Goal: Check status: Check status

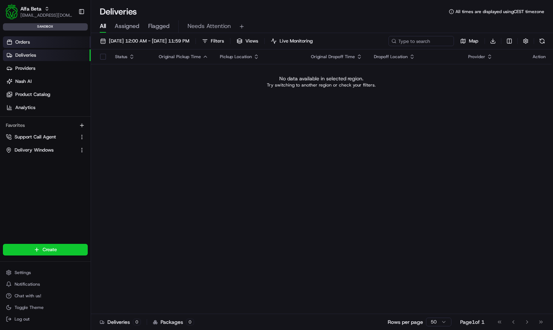
click at [32, 44] on link "Orders" at bounding box center [47, 42] width 88 height 12
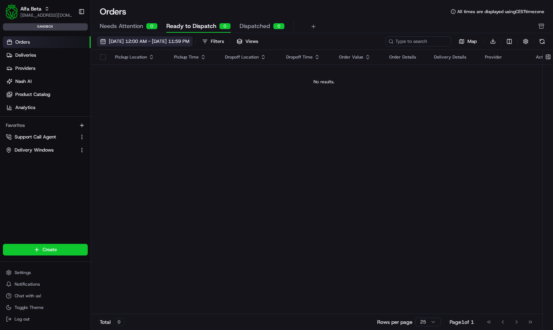
click at [140, 41] on span "[DATE] 12:00 AM - [DATE] 11:59 PM" at bounding box center [149, 41] width 80 height 7
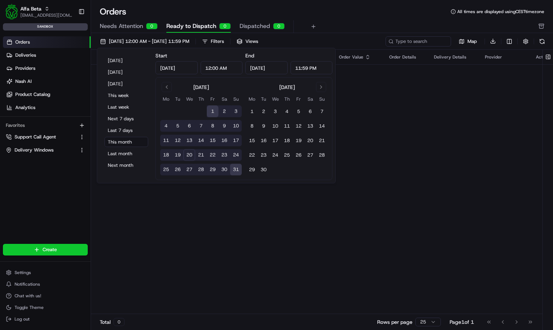
click at [185, 68] on input "Aug 1, 2025" at bounding box center [176, 67] width 42 height 13
type input "May 11, 2026"
click at [272, 73] on input "Aug 31, 2025" at bounding box center [266, 67] width 42 height 13
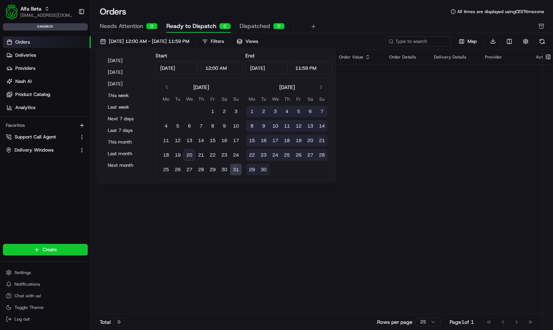
type input "May 11, 2026"
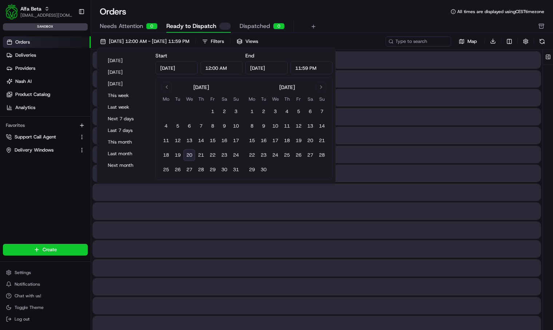
click at [379, 23] on div "Needs Attention 0 Ready to Dispatch Dispatched 0" at bounding box center [317, 26] width 434 height 12
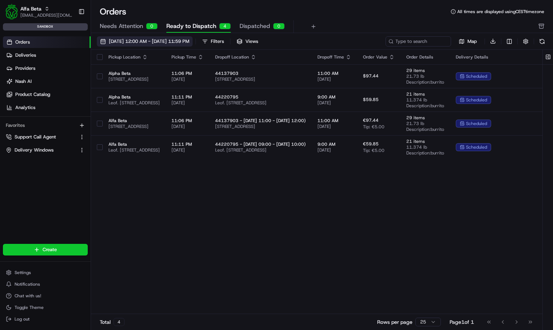
click at [178, 43] on span "May 11 2026 12:00 AM - May 11 2026 11:59 PM" at bounding box center [149, 41] width 80 height 7
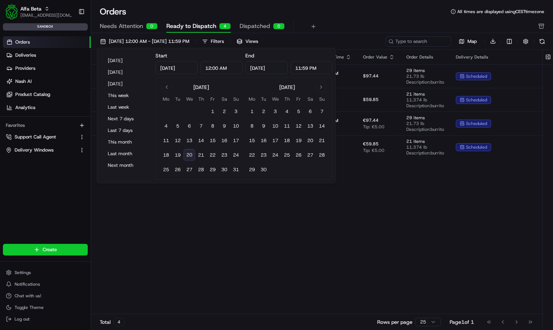
click at [174, 68] on input "May 11, 2026" at bounding box center [176, 67] width 42 height 13
type input "Jan 11, 2026"
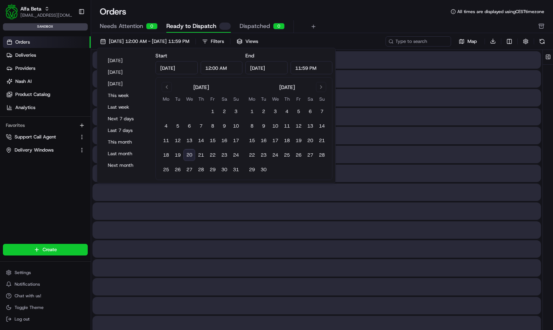
click at [213, 6] on div "Orders All times are displayed using CEST timezone" at bounding box center [322, 12] width 462 height 12
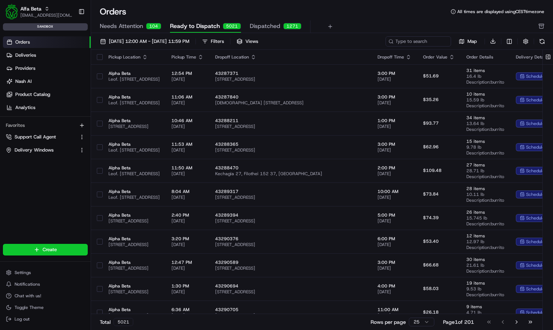
click at [70, 41] on link "Orders" at bounding box center [47, 42] width 88 height 12
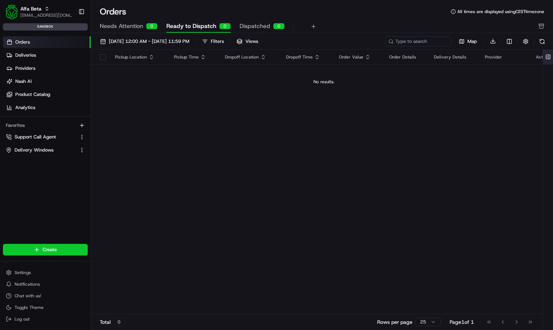
click at [546, 53] on button at bounding box center [548, 57] width 12 height 15
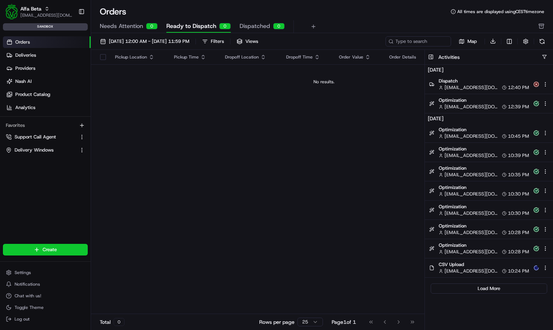
click at [498, 108] on div "[EMAIL_ADDRESS][DOMAIN_NAME] 12:39 PM" at bounding box center [483, 107] width 90 height 7
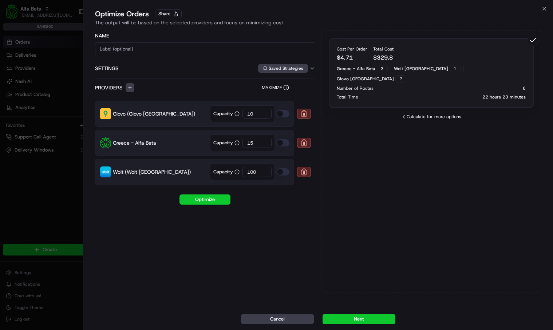
click at [197, 39] on div "Name" at bounding box center [205, 35] width 220 height 7
click at [198, 41] on div "Name Settings Saved Strategies" at bounding box center [205, 55] width 220 height 47
click at [198, 49] on input at bounding box center [205, 48] width 220 height 13
type input "May 12 2026"
click at [287, 262] on div "Name May 12 2026 Settings Saved Strategies Providers Maximize Glovo (Glovo Gree…" at bounding box center [205, 162] width 220 height 263
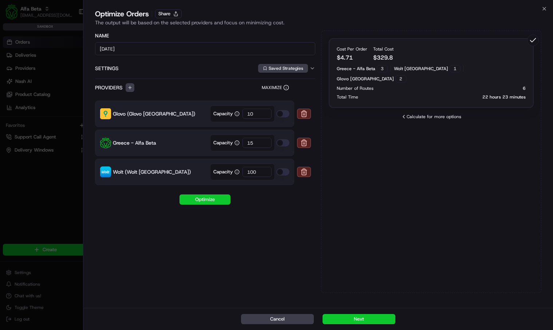
click at [309, 67] on icon "button" at bounding box center [312, 68] width 6 height 6
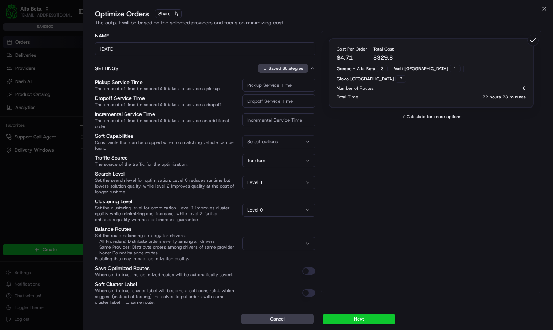
click at [310, 67] on icon "button" at bounding box center [312, 68] width 6 height 6
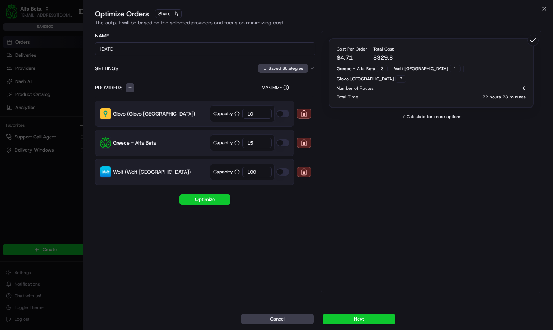
click at [390, 23] on div "The output will be based on the selected providers and focus on minimizing cost." at bounding box center [318, 22] width 446 height 7
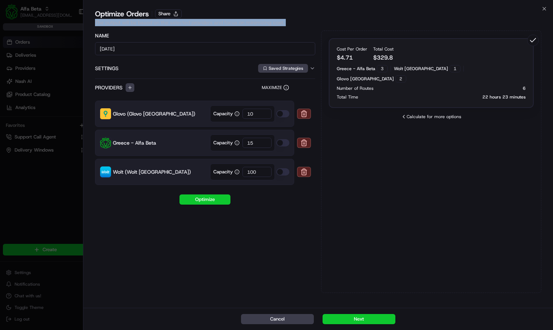
drag, startPoint x: 390, startPoint y: 23, endPoint x: 397, endPoint y: 23, distance: 6.2
click at [397, 23] on div "The output will be based on the selected providers and focus on minimizing cost." at bounding box center [318, 22] width 446 height 7
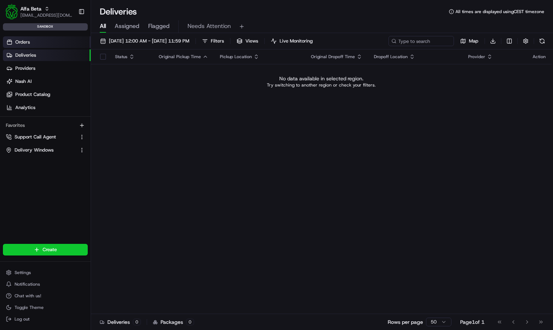
click at [47, 47] on link "Orders" at bounding box center [47, 42] width 88 height 12
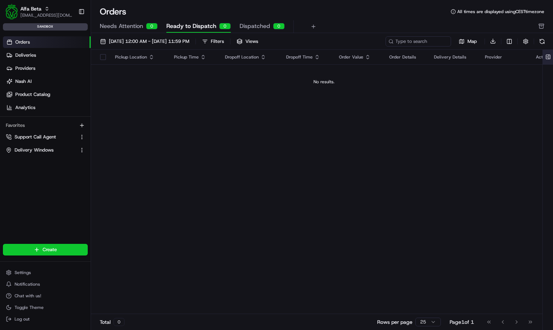
click at [546, 55] on button at bounding box center [548, 57] width 12 height 15
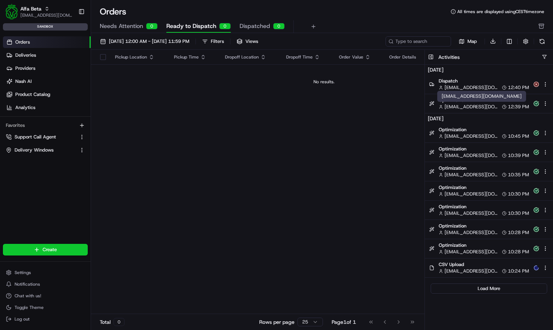
click at [491, 109] on span "[EMAIL_ADDRESS][DOMAIN_NAME]" at bounding box center [470, 107] width 53 height 7
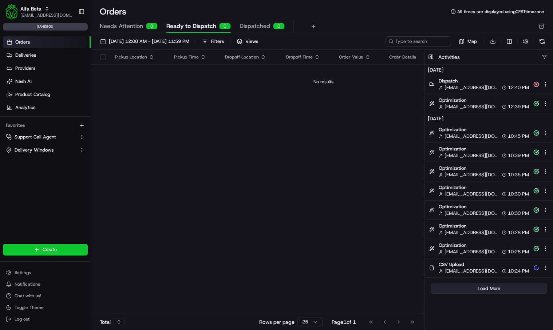
click at [470, 289] on button "Load More" at bounding box center [488, 289] width 116 height 10
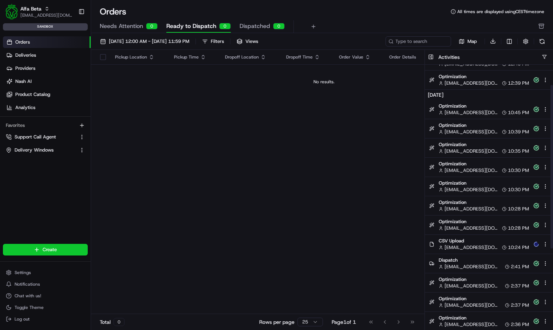
scroll to position [37, 0]
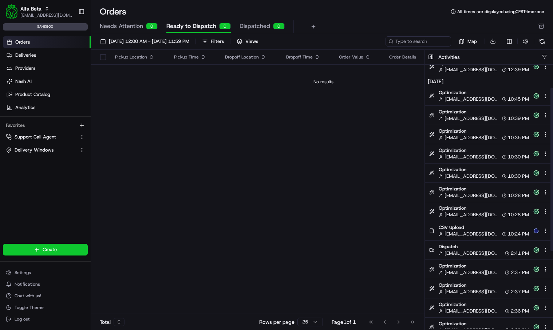
click at [473, 254] on span "[EMAIL_ADDRESS][DOMAIN_NAME]" at bounding box center [470, 253] width 53 height 7
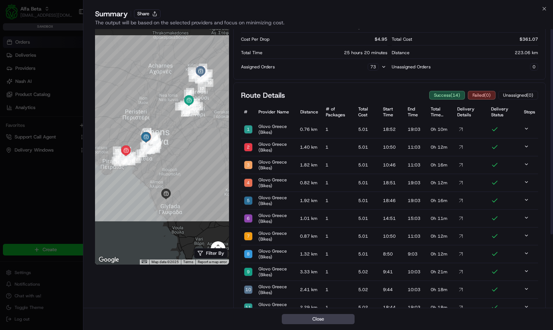
scroll to position [0, 0]
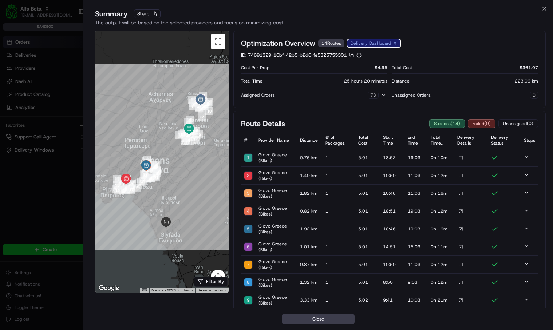
click at [385, 47] on link "Delivery Dashboard" at bounding box center [373, 43] width 53 height 8
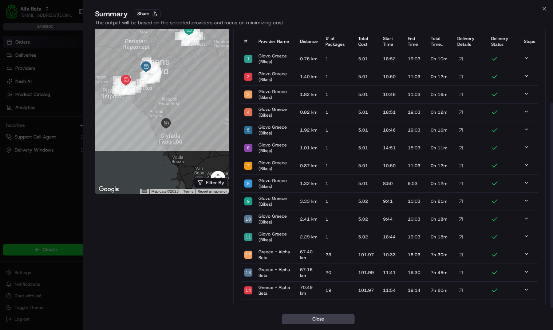
scroll to position [100, 0]
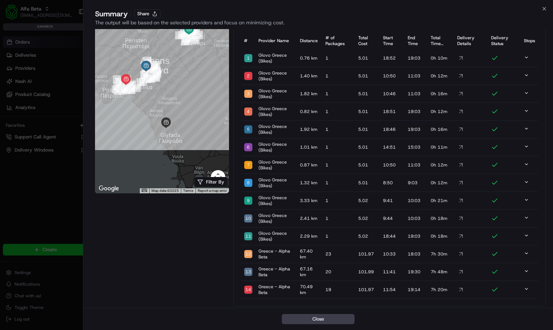
click at [462, 255] on icon at bounding box center [460, 254] width 7 height 7
